Goal: Transaction & Acquisition: Purchase product/service

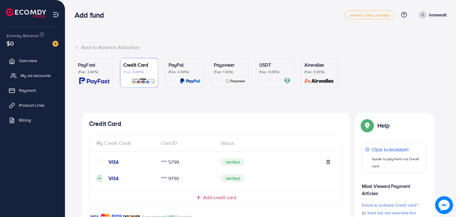
scroll to position [188, 0]
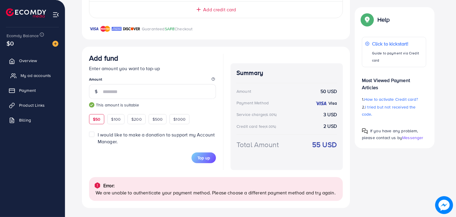
click at [32, 71] on link "My ad accounts" at bounding box center [32, 76] width 56 height 12
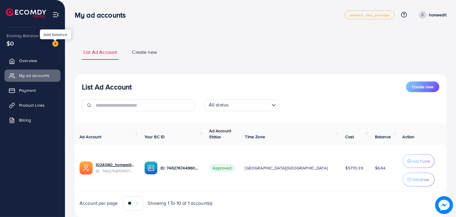
click at [58, 43] on img at bounding box center [55, 44] width 6 height 6
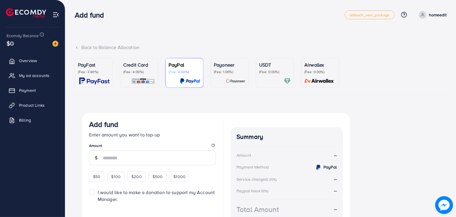
click at [131, 49] on div "Back to Balance Allocation" at bounding box center [260, 47] width 371 height 7
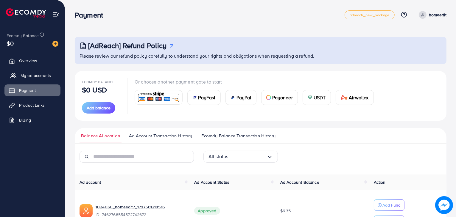
click at [41, 74] on span "My ad accounts" at bounding box center [36, 76] width 30 height 6
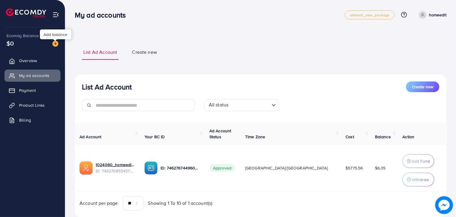
click at [58, 46] on img at bounding box center [55, 44] width 6 height 6
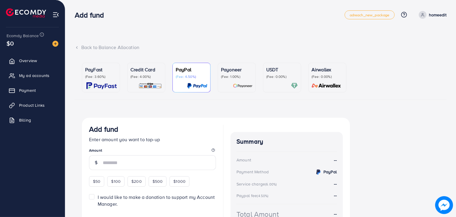
click at [150, 75] on p "(Fee: 4.00%)" at bounding box center [146, 76] width 32 height 5
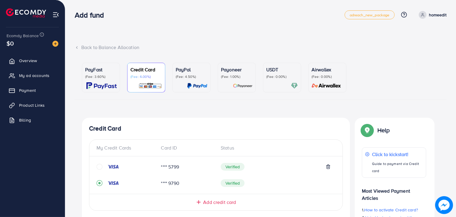
scroll to position [162, 0]
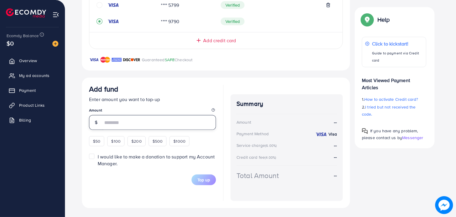
click at [131, 120] on input "number" at bounding box center [159, 122] width 113 height 15
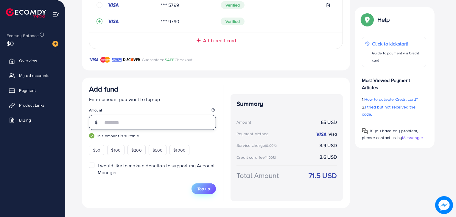
type input "**"
click at [213, 186] on button "Top up" at bounding box center [203, 189] width 24 height 11
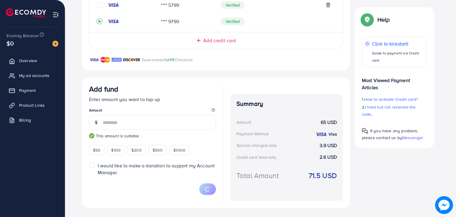
scroll to position [118, 0]
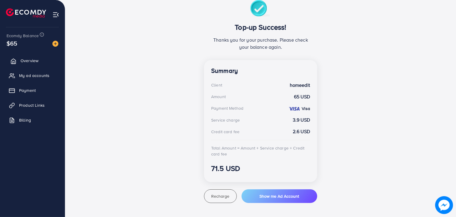
click at [36, 61] on span "Overview" at bounding box center [30, 61] width 18 height 6
